Goal: Task Accomplishment & Management: Complete application form

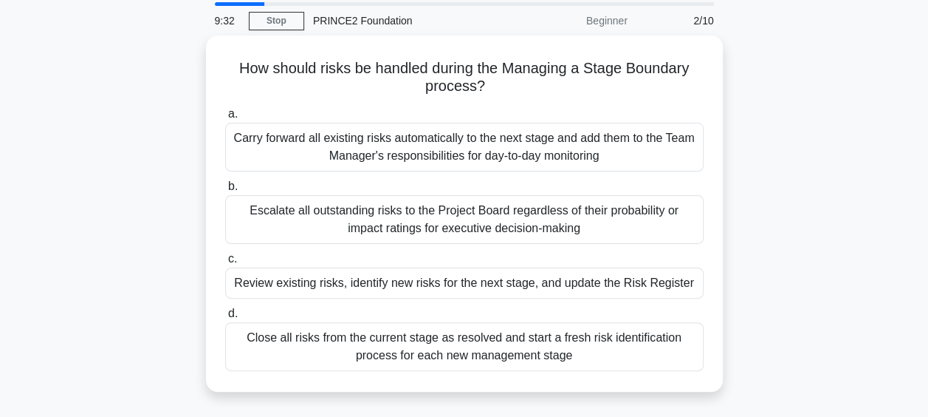
scroll to position [74, 0]
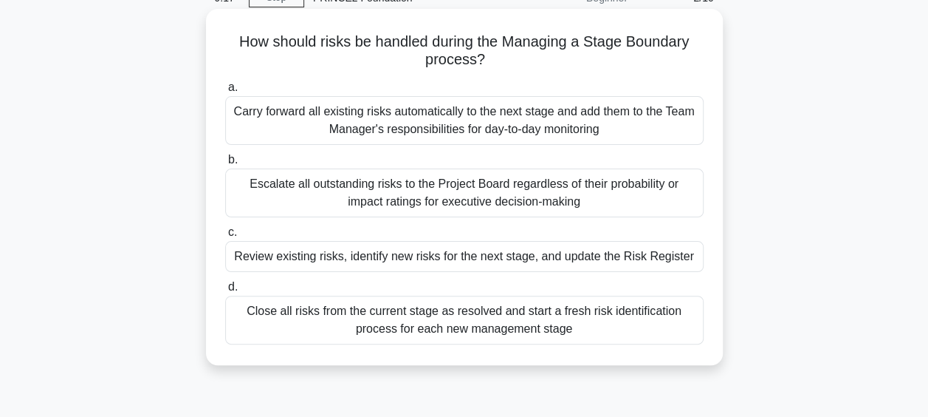
click at [519, 200] on div "Escalate all outstanding risks to the Project Board regardless of their probabi…" at bounding box center [464, 192] width 479 height 49
click at [225, 165] on input "b. Escalate all outstanding risks to the Project Board regardless of their prob…" at bounding box center [225, 160] width 0 height 10
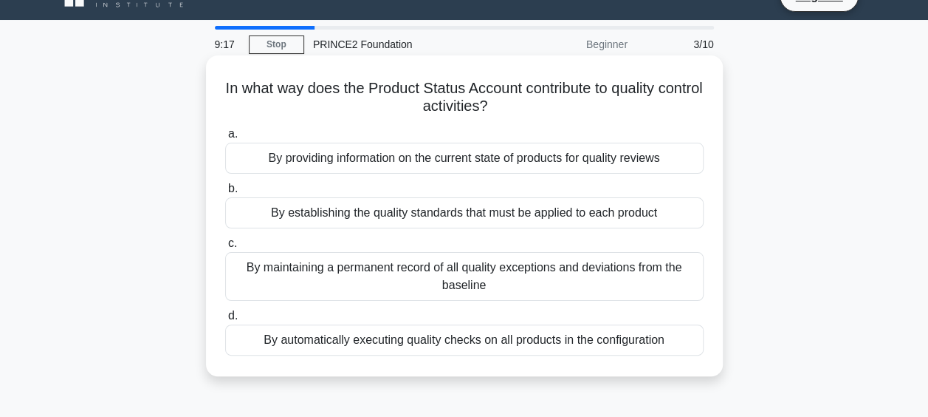
scroll to position [0, 0]
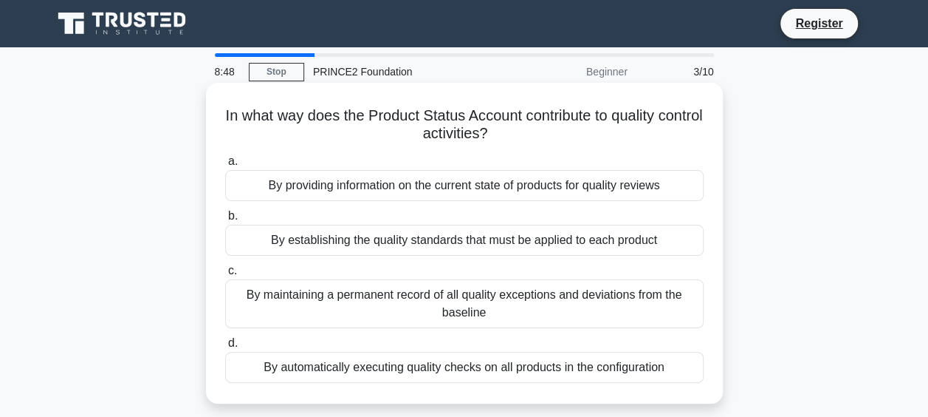
click at [525, 190] on div "By providing information on the current state of products for quality reviews" at bounding box center [464, 185] width 479 height 31
click at [225, 166] on input "a. By providing information on the current state of products for quality reviews" at bounding box center [225, 162] width 0 height 10
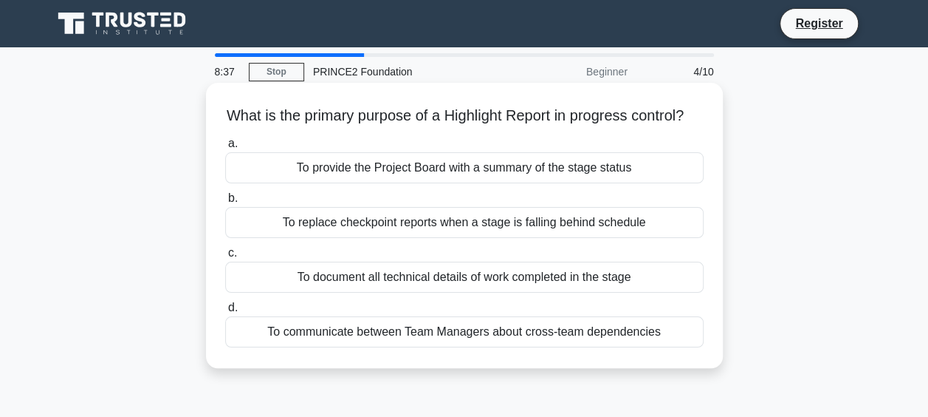
click at [497, 183] on div "To provide the Project Board with a summary of the stage status" at bounding box center [464, 167] width 479 height 31
click at [225, 148] on input "a. To provide the Project Board with a summary of the stage status" at bounding box center [225, 144] width 0 height 10
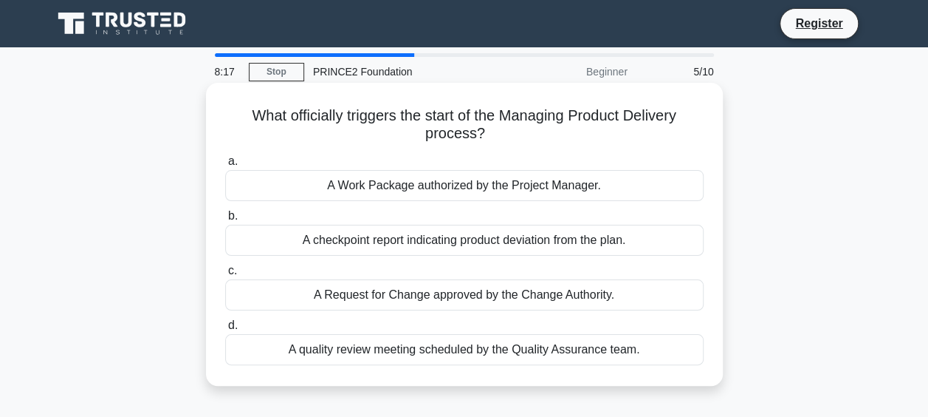
click at [483, 186] on div "A Work Package authorized by the Project Manager." at bounding box center [464, 185] width 479 height 31
click at [225, 166] on input "a. A Work Package authorized by the Project Manager." at bounding box center [225, 162] width 0 height 10
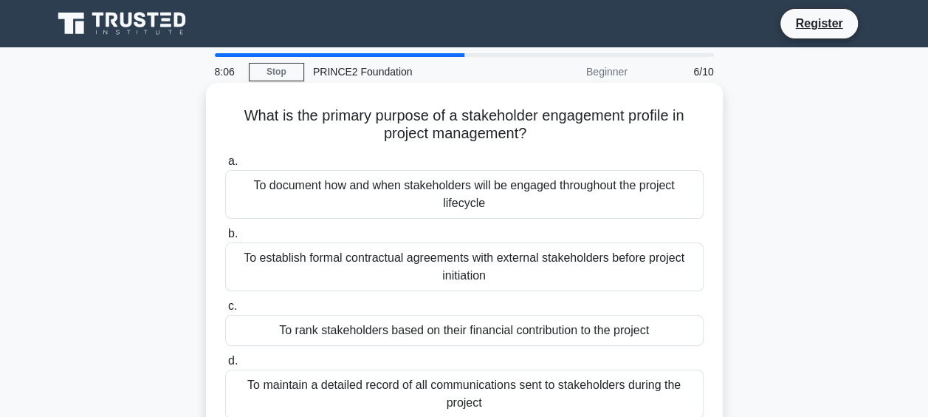
click at [521, 192] on div "To document how and when stakeholders will be engaged throughout the project li…" at bounding box center [464, 194] width 479 height 49
click at [225, 166] on input "a. To document how and when stakeholders will be engaged throughout the project…" at bounding box center [225, 162] width 0 height 10
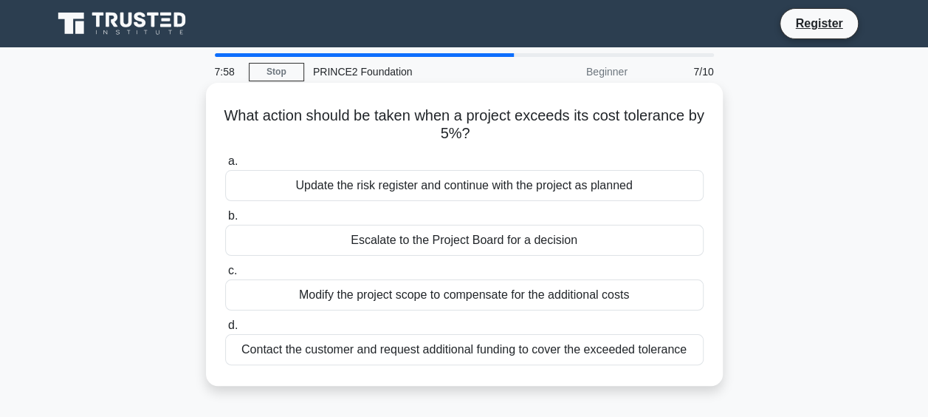
click at [571, 242] on div "Escalate to the Project Board for a decision" at bounding box center [464, 240] width 479 height 31
click at [225, 221] on input "b. Escalate to the Project Board for a decision" at bounding box center [225, 216] width 0 height 10
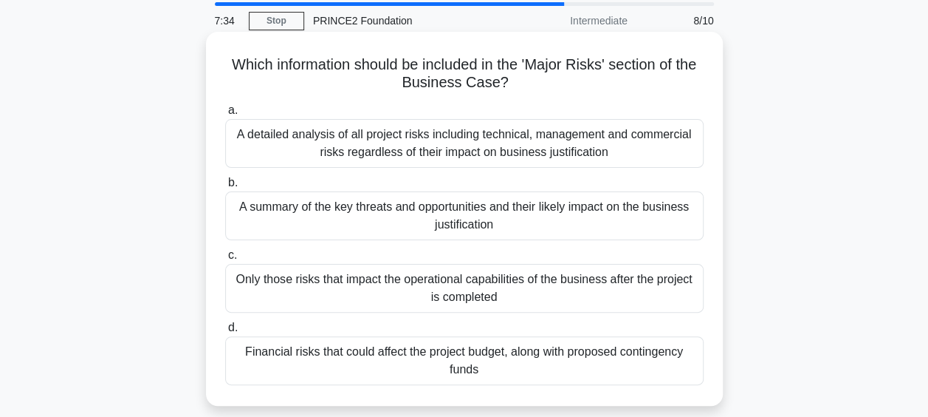
scroll to position [74, 0]
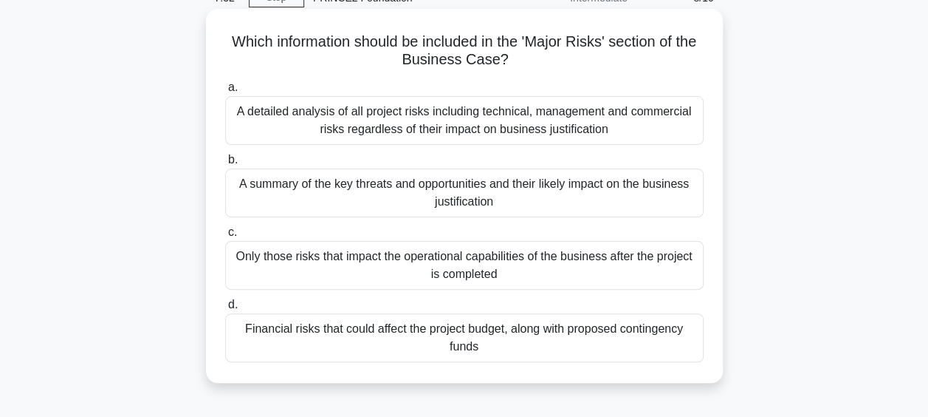
click at [392, 185] on div "A summary of the key threats and opportunities and their likely impact on the b…" at bounding box center [464, 192] width 479 height 49
click at [225, 165] on input "b. A summary of the key threats and opportunities and their likely impact on th…" at bounding box center [225, 160] width 0 height 10
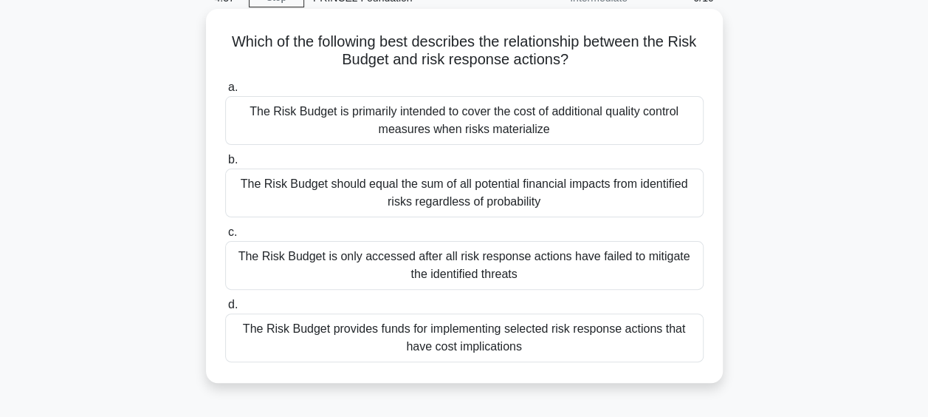
click at [502, 344] on div "The Risk Budget provides funds for implementing selected risk response actions …" at bounding box center [464, 337] width 479 height 49
click at [225, 309] on input "d. The Risk Budget provides funds for implementing selected risk response actio…" at bounding box center [225, 305] width 0 height 10
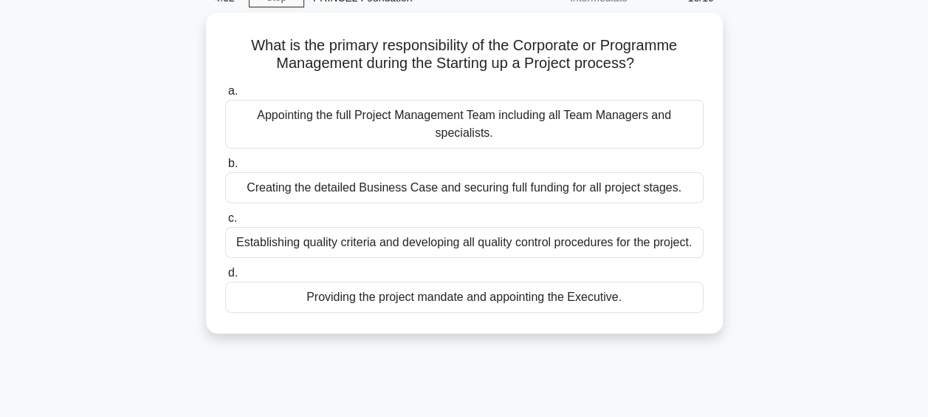
scroll to position [0, 0]
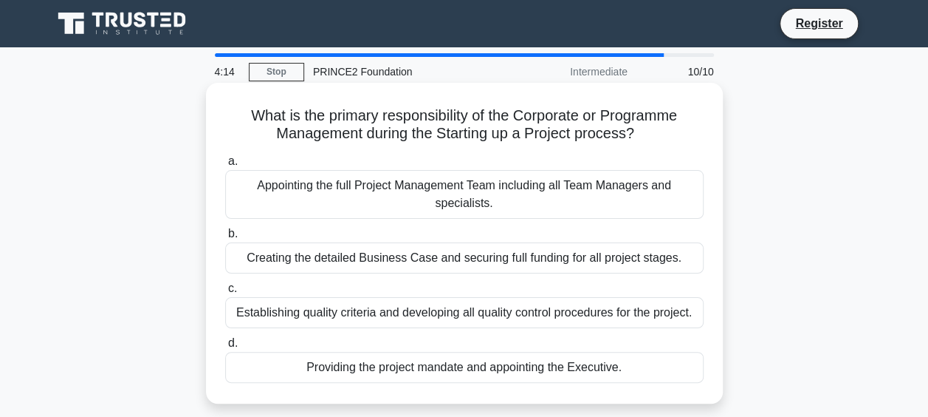
click at [575, 259] on div "Creating the detailed Business Case and securing full funding for all project s…" at bounding box center [464, 257] width 479 height 31
click at [225, 239] on input "b. Creating the detailed Business Case and securing full funding for all projec…" at bounding box center [225, 234] width 0 height 10
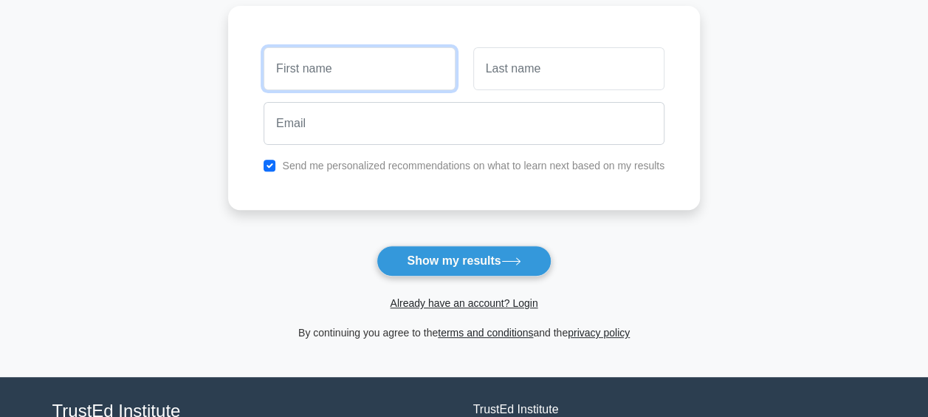
scroll to position [222, 0]
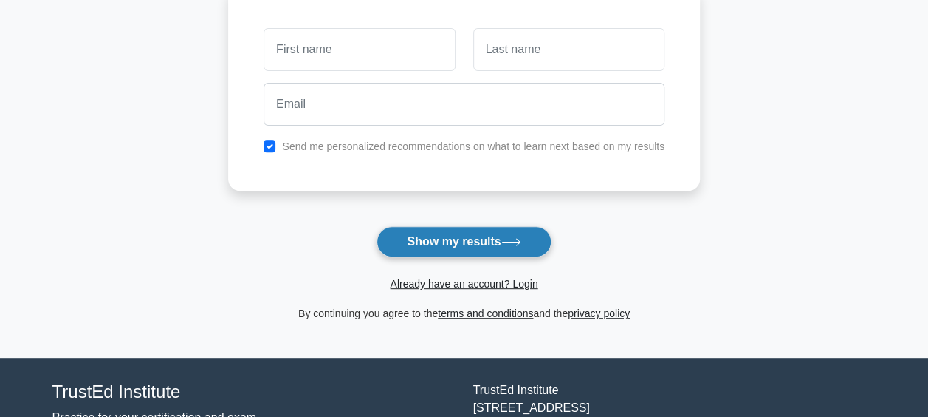
click at [443, 247] on button "Show my results" at bounding box center [464, 241] width 174 height 31
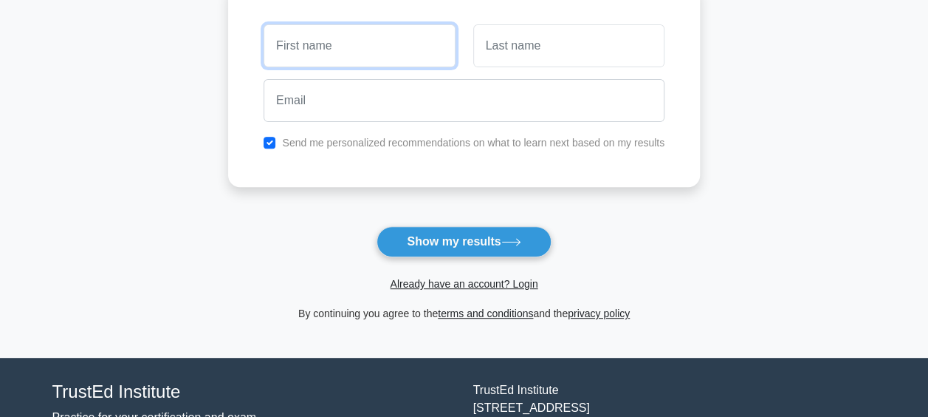
click at [332, 46] on input "text" at bounding box center [359, 45] width 191 height 43
type input "m"
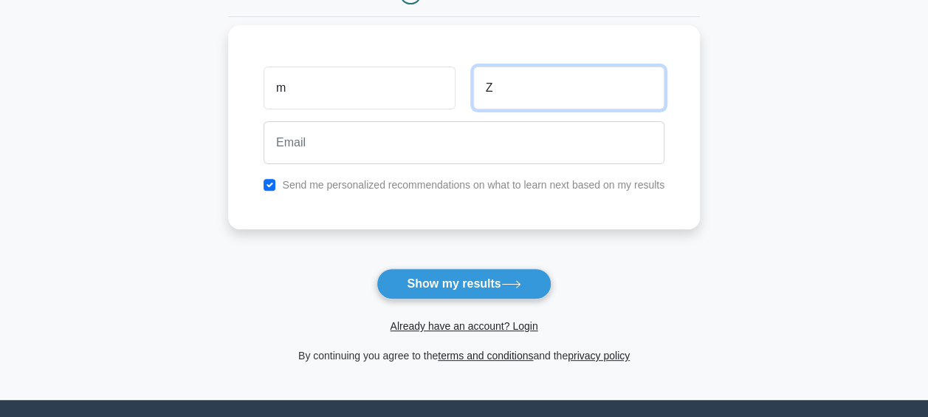
scroll to position [148, 0]
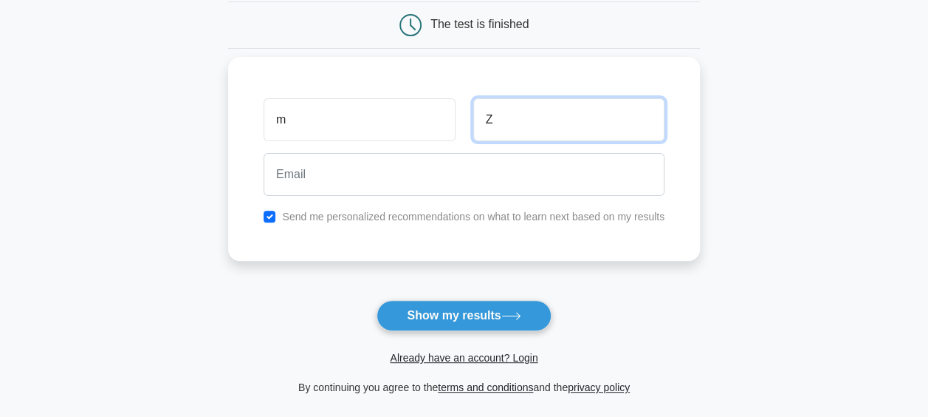
type input "Z"
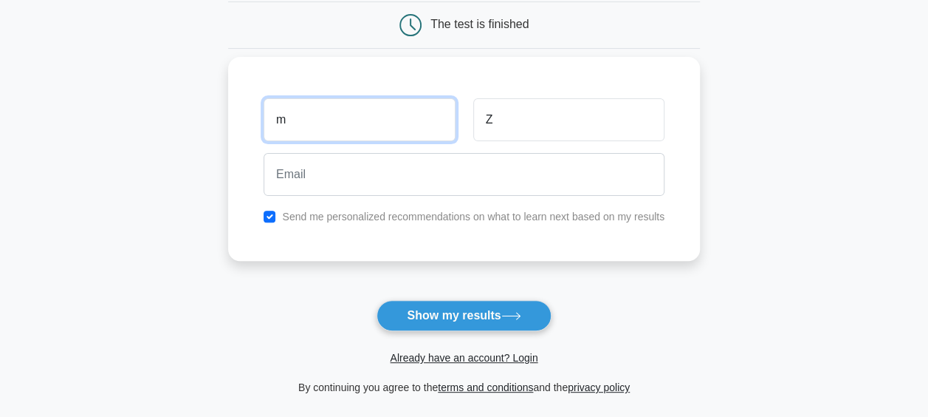
drag, startPoint x: 291, startPoint y: 111, endPoint x: 240, endPoint y: 114, distance: 51.0
click at [240, 114] on div "m Z Send me personalized recommendations on what to learn next based on my resu…" at bounding box center [464, 159] width 472 height 204
type input "A"
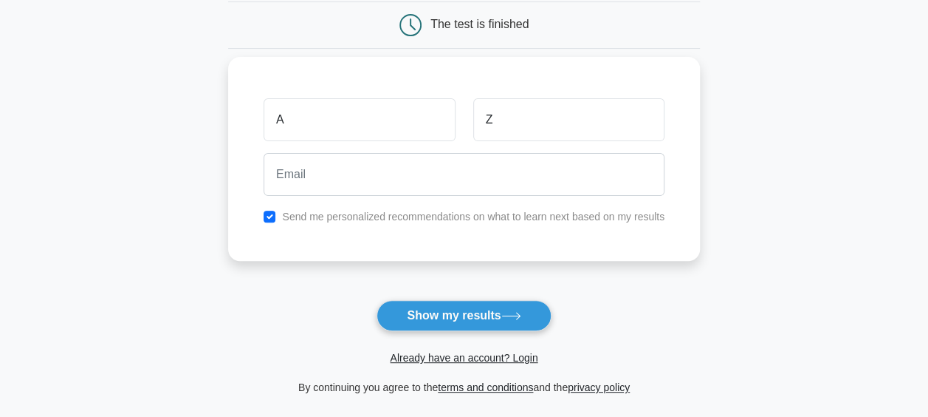
click at [353, 199] on div "A Z Send me personalized recommendations on what to learn next based on my resu…" at bounding box center [464, 159] width 472 height 204
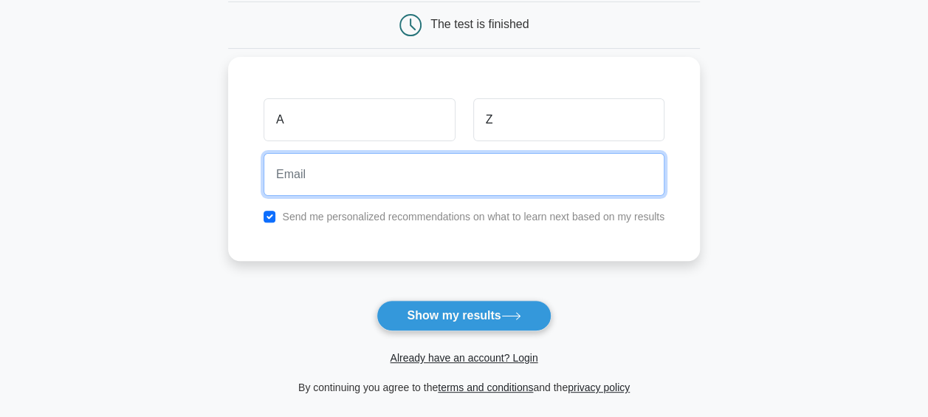
click at [372, 179] on input "email" at bounding box center [464, 174] width 401 height 43
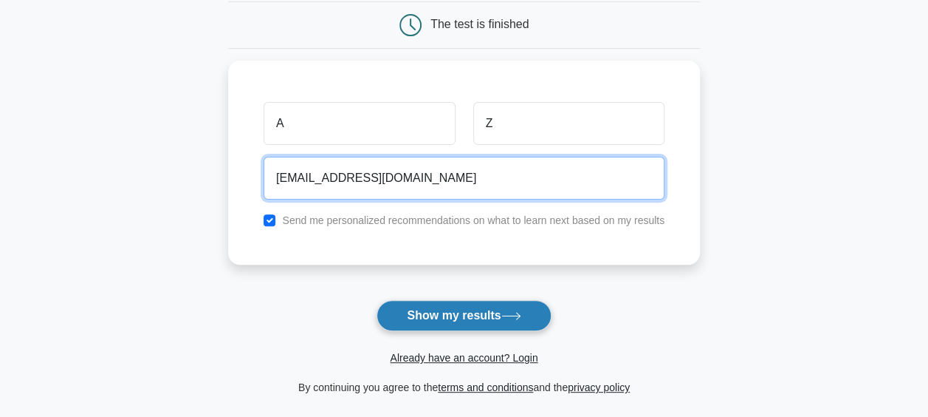
type input "az@gmail.com"
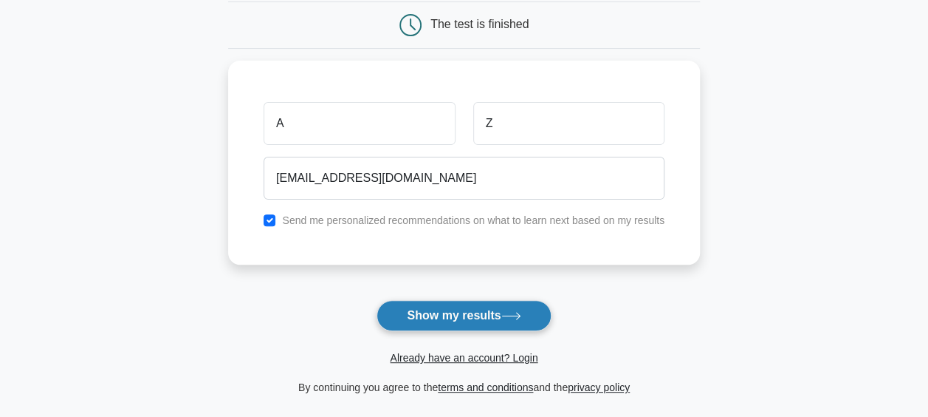
click at [476, 316] on button "Show my results" at bounding box center [464, 315] width 174 height 31
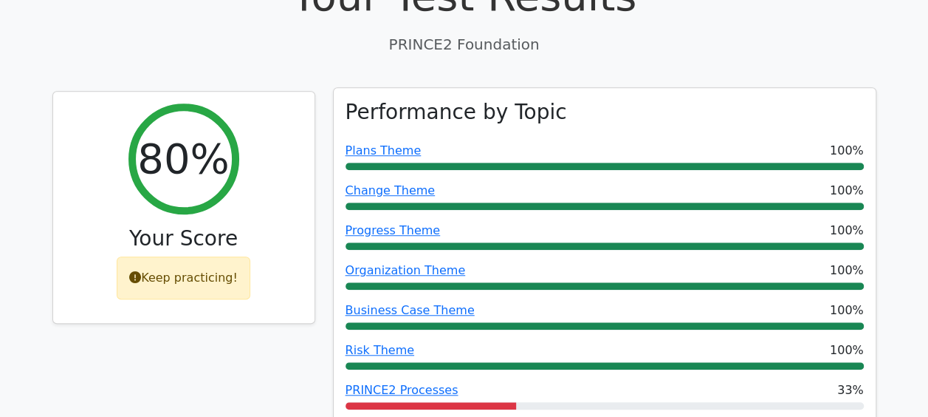
scroll to position [517, 0]
